Goal: Information Seeking & Learning: Learn about a topic

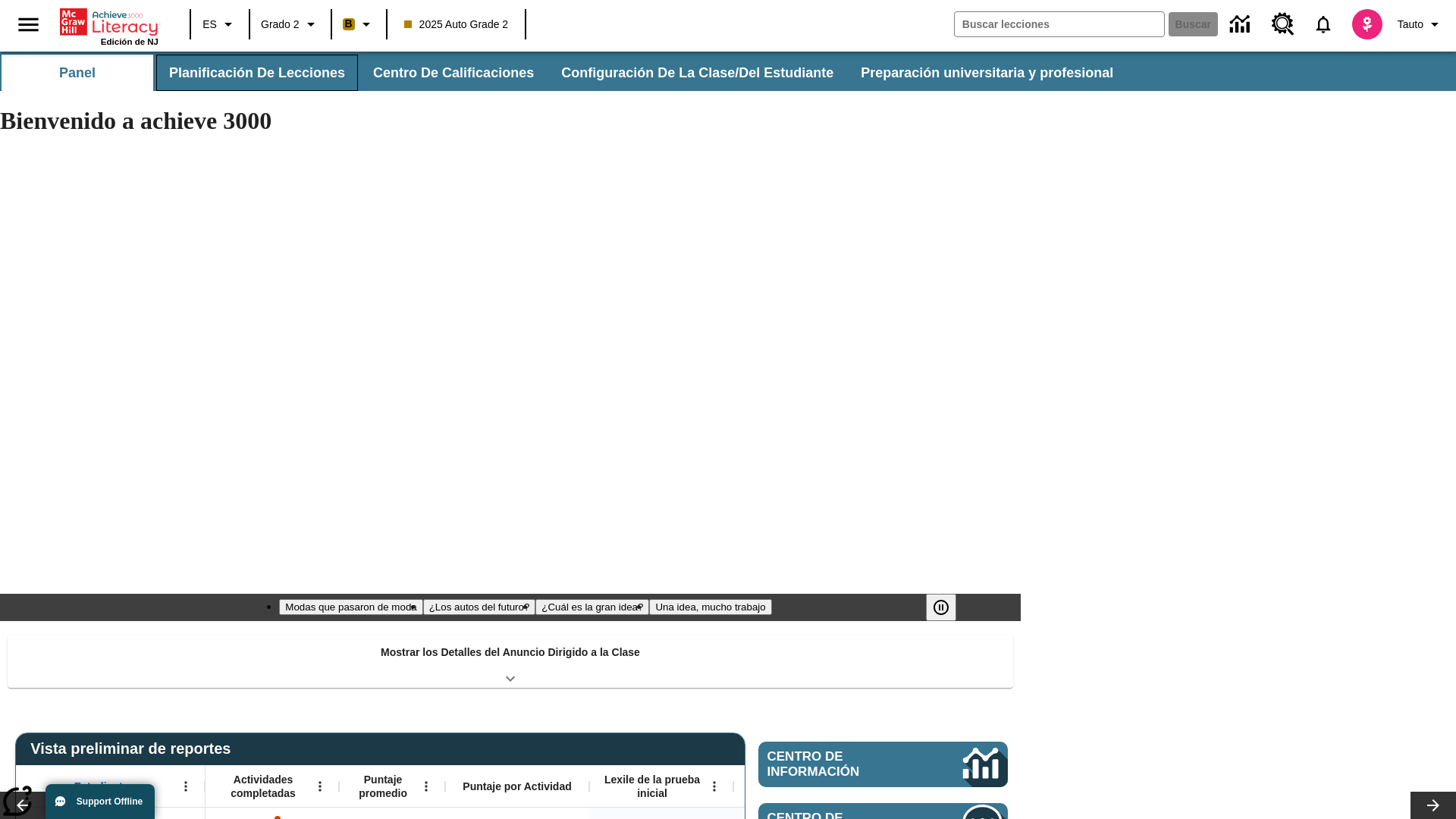
click at [254, 73] on button "Planificación de lecciones" at bounding box center [258, 73] width 202 height 36
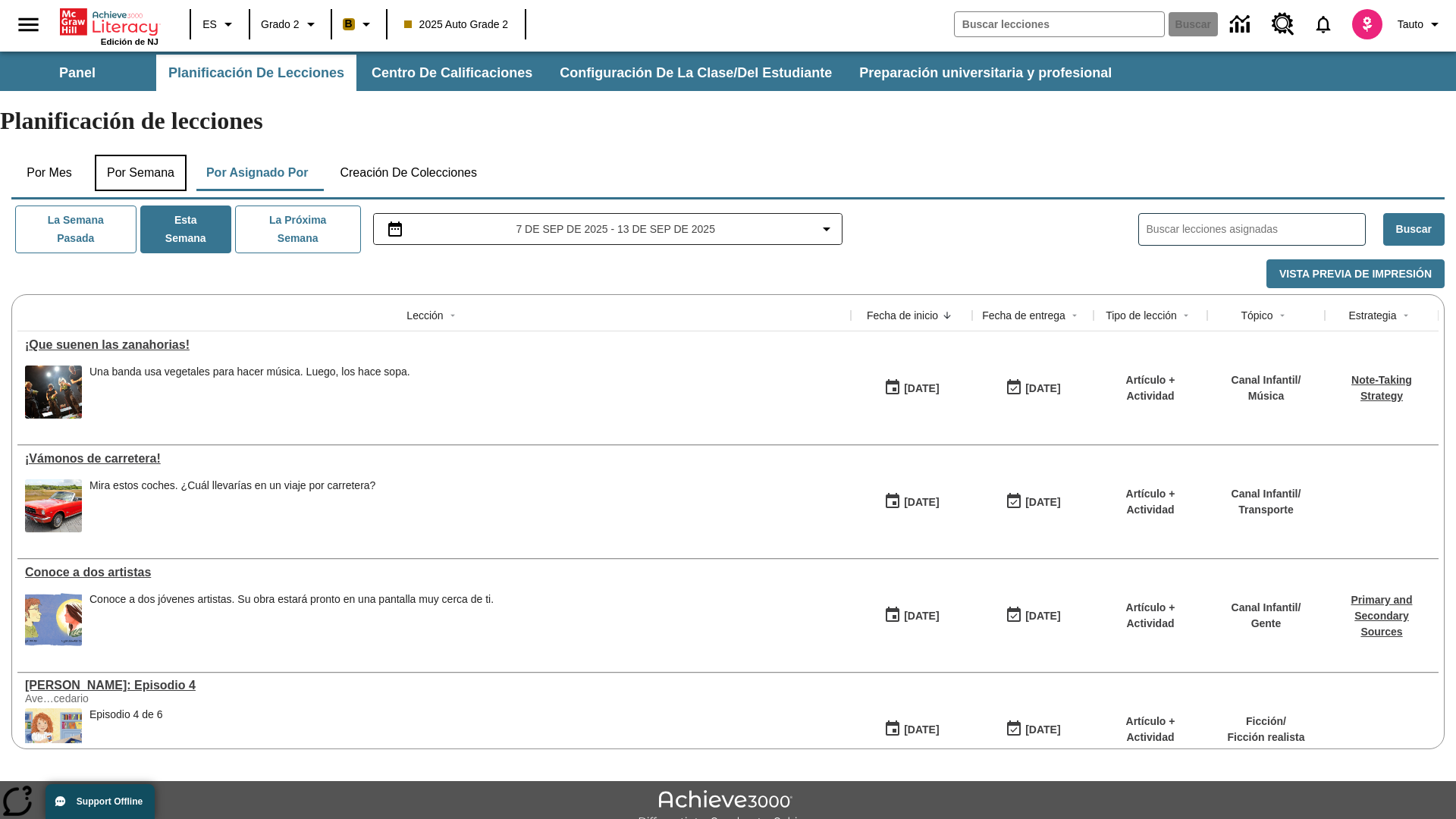
click at [142, 155] on button "Por semana" at bounding box center [140, 173] width 92 height 36
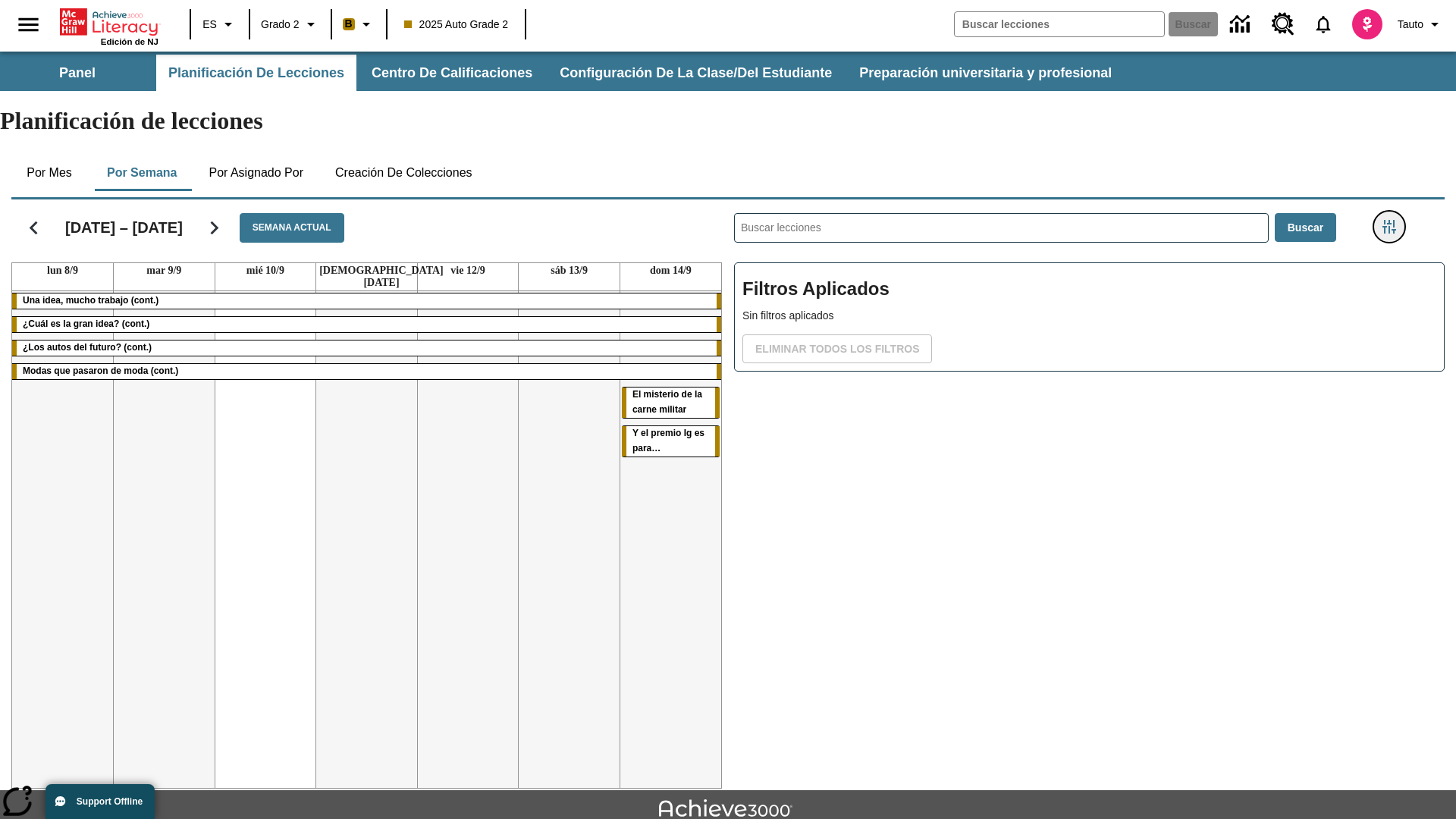
click at [1389, 220] on icon "Menú lateral de filtros" at bounding box center [1389, 227] width 14 height 14
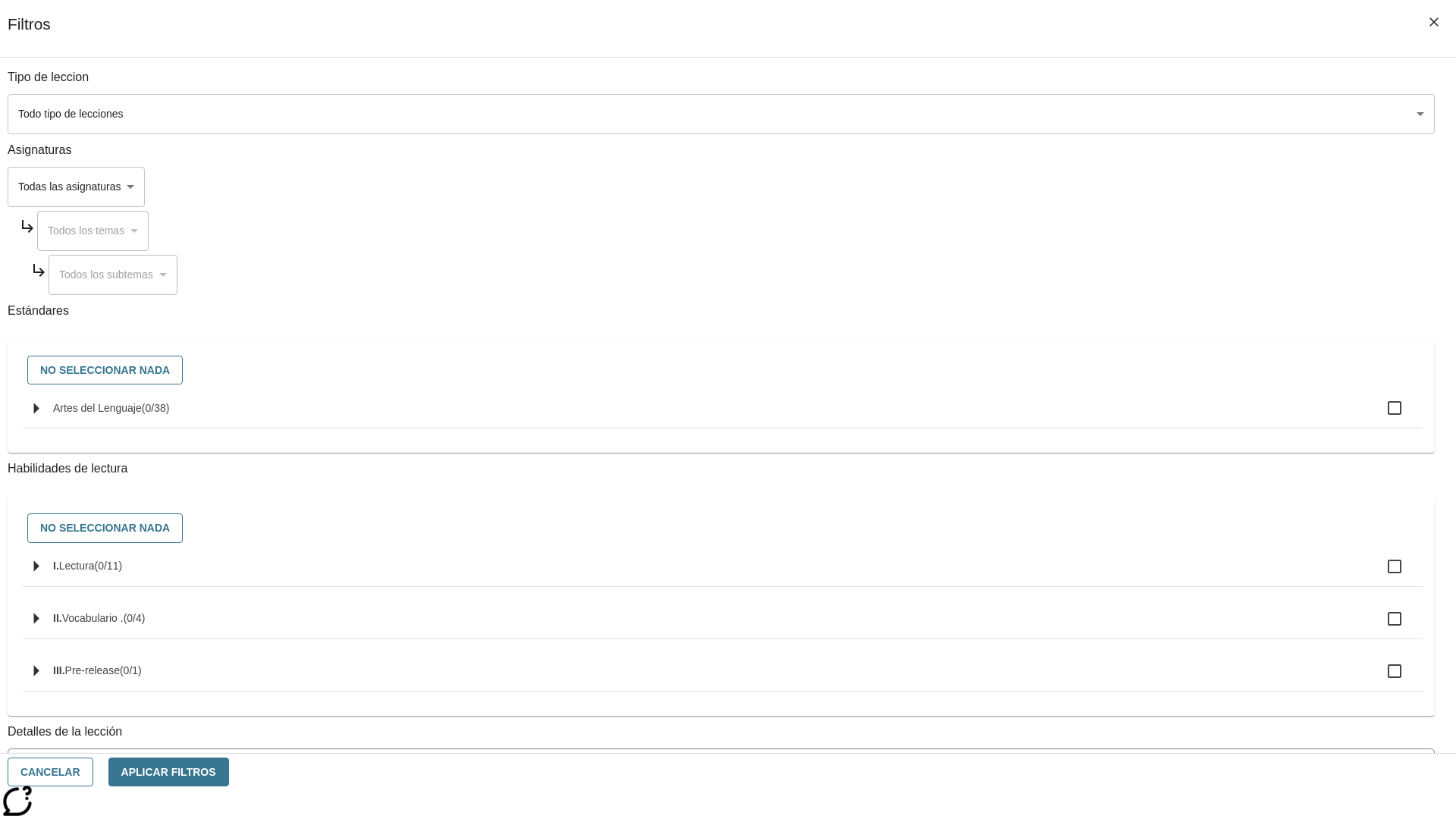
click at [1092, 684] on body "Saltar al contenido principal Edición de NJ ES Grado 2 B 2025 Auto Grade 2 Busc…" at bounding box center [728, 470] width 1456 height 836
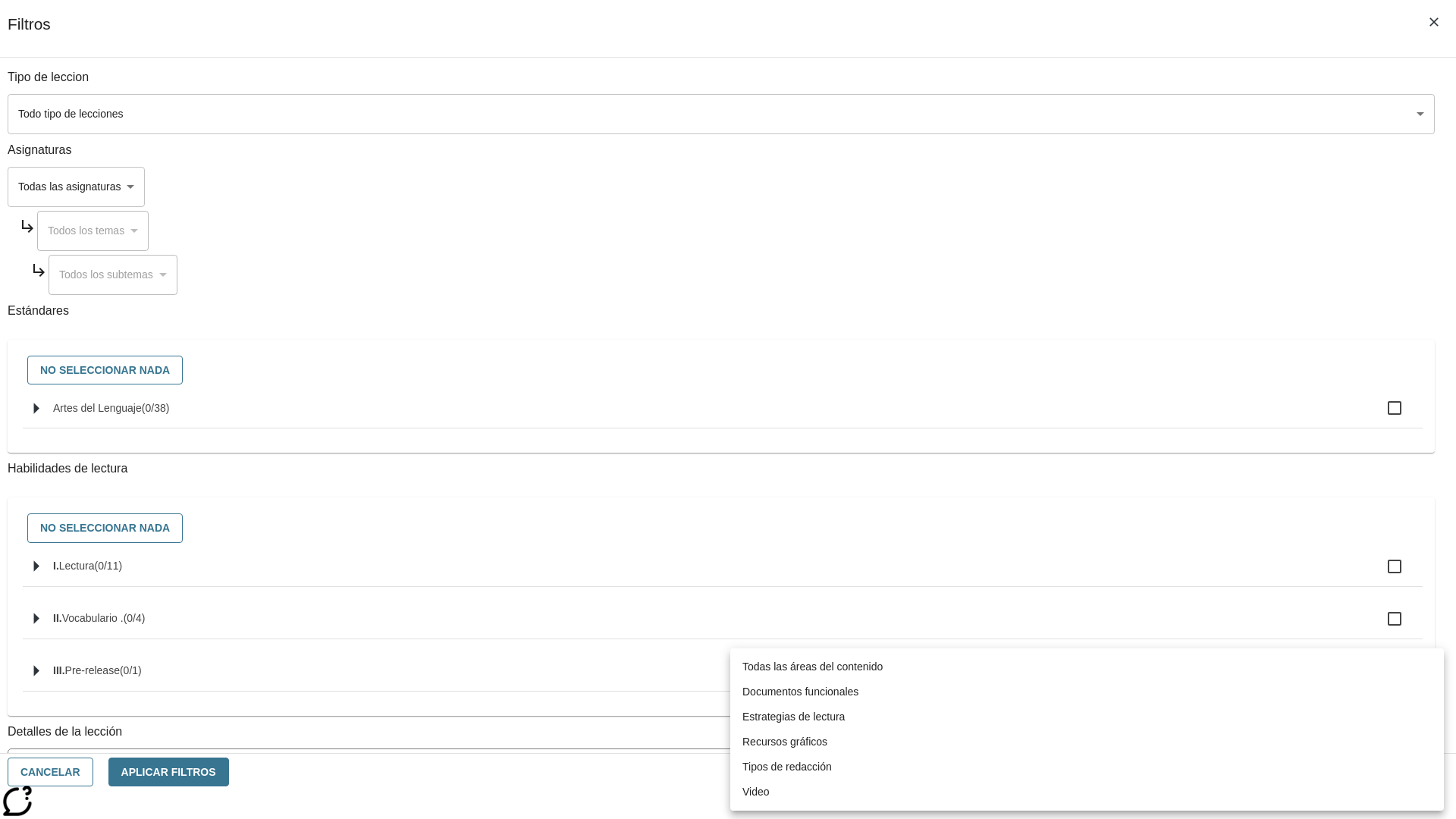
scroll to position [474, 0]
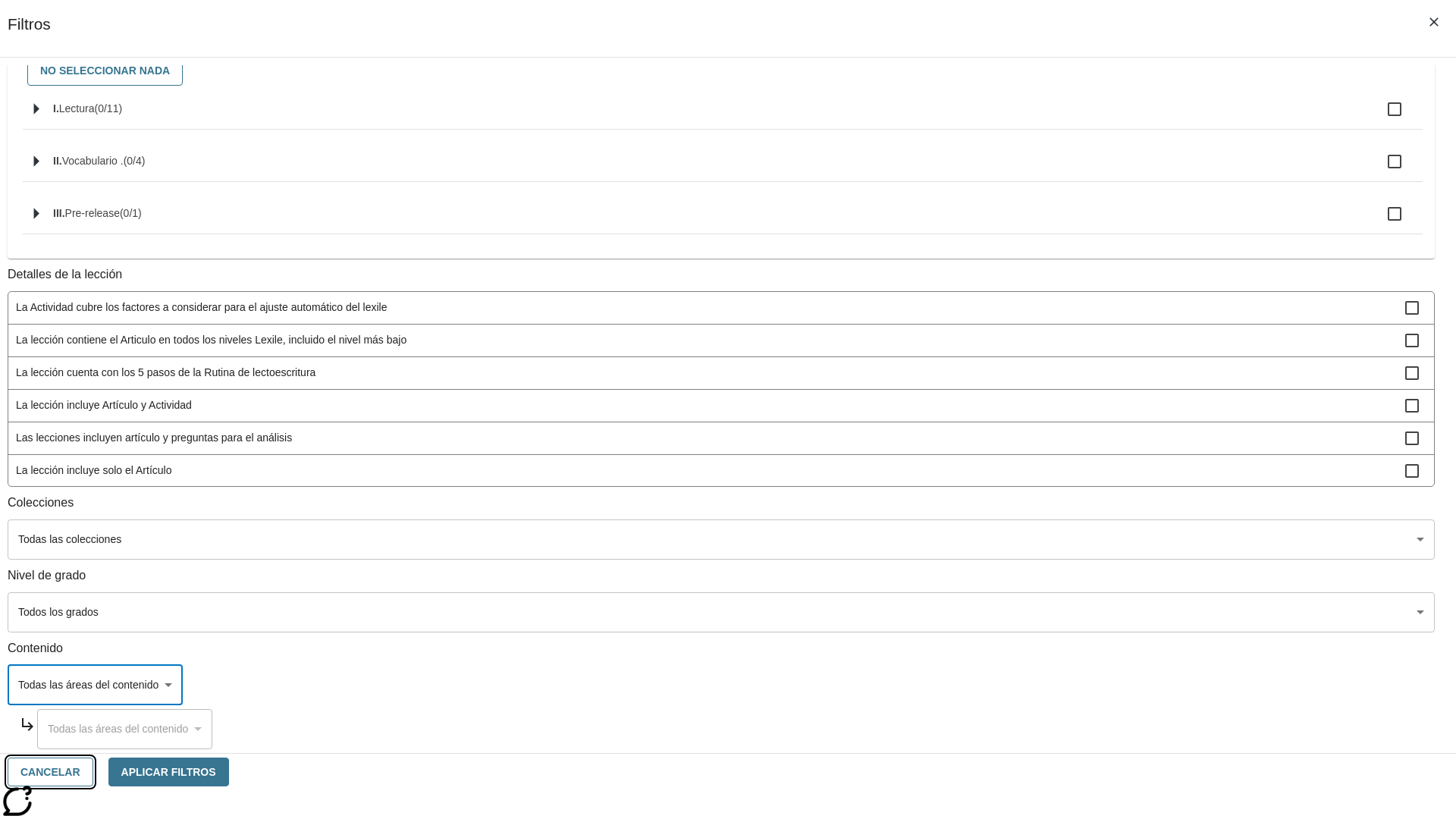
click at [93, 772] on button "Cancelar" at bounding box center [50, 772] width 86 height 29
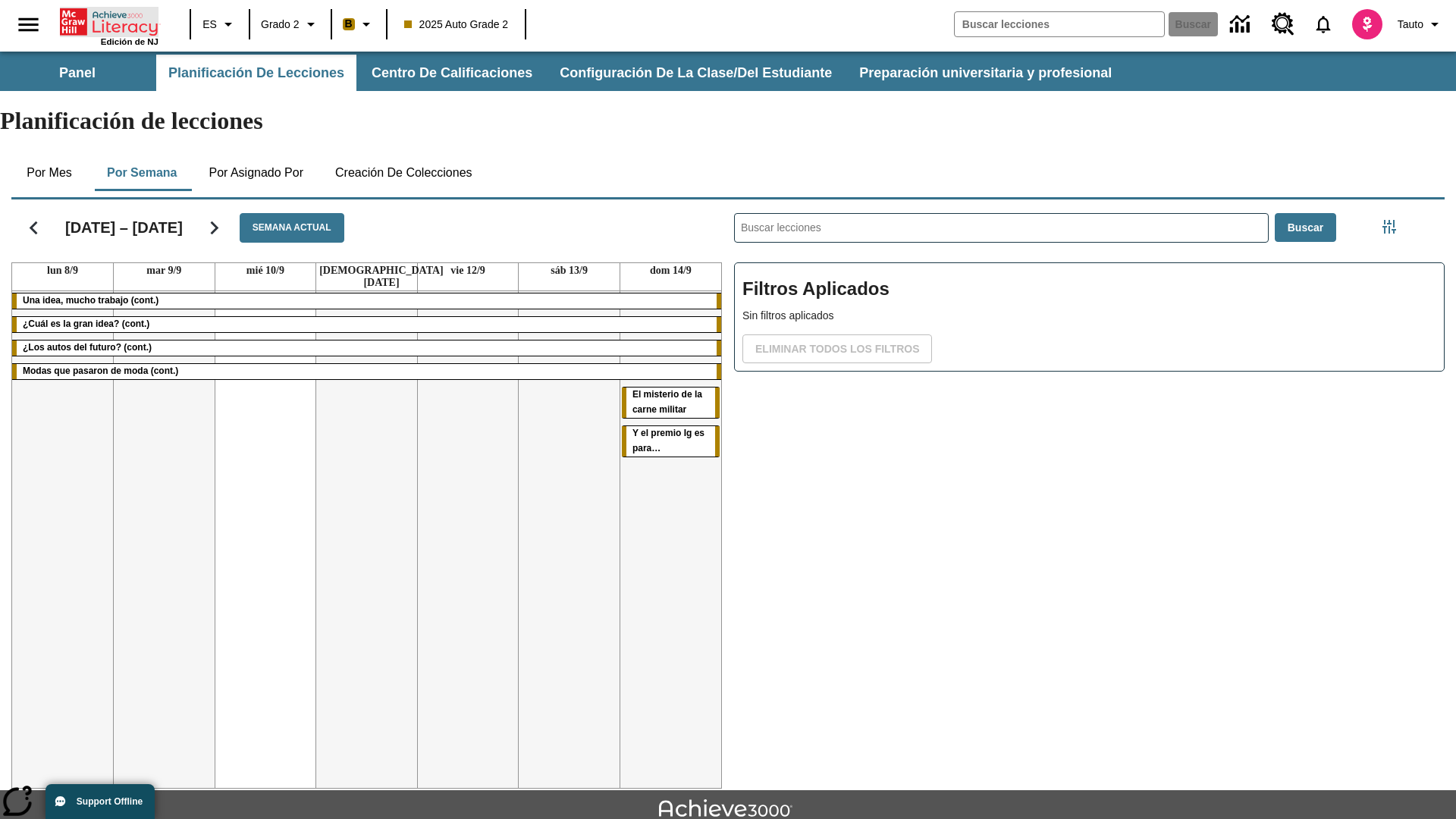
click at [109, 20] on icon "Portada" at bounding box center [110, 21] width 101 height 30
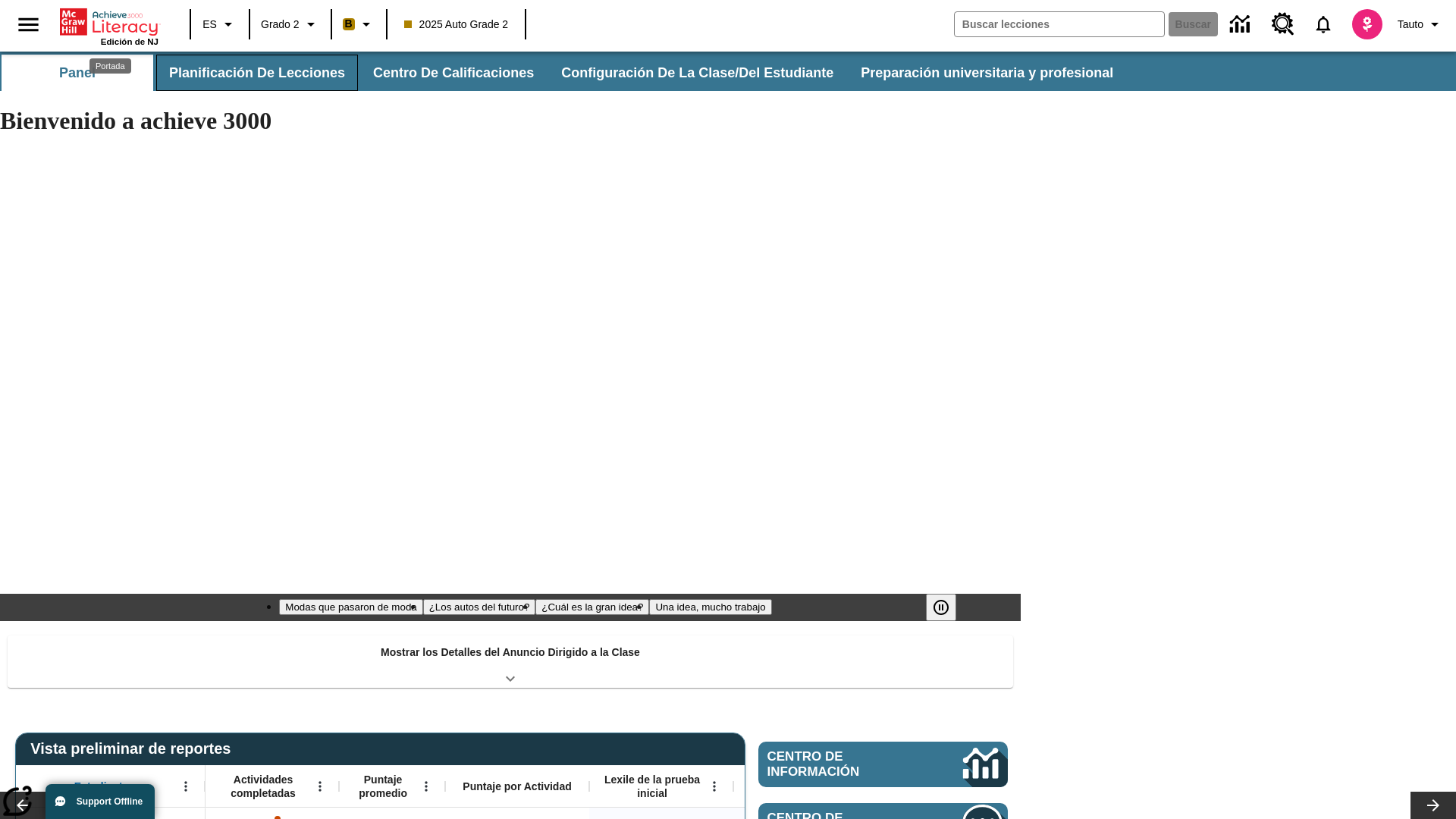
click at [254, 73] on button "Planificación de lecciones" at bounding box center [258, 73] width 202 height 36
